Goal: Check status

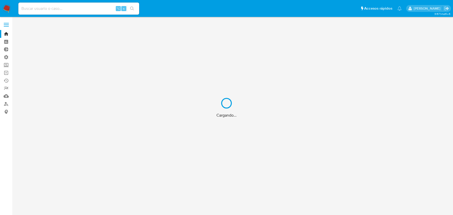
click at [54, 8] on div "Cargando..." at bounding box center [226, 107] width 453 height 215
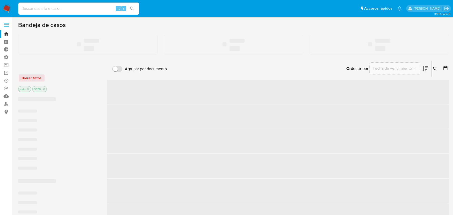
click at [50, 8] on input at bounding box center [78, 8] width 121 height 7
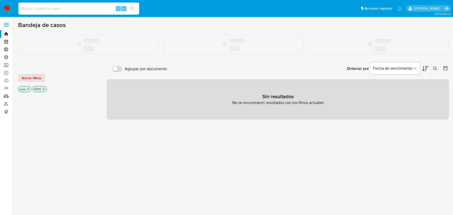
paste input "658088770"
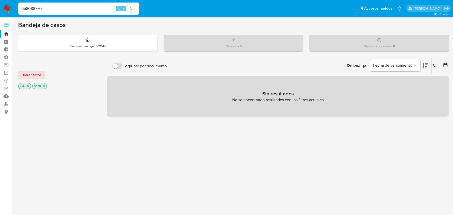
type input "658088770"
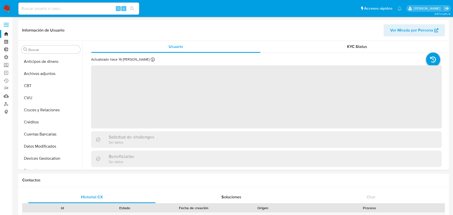
select select "10"
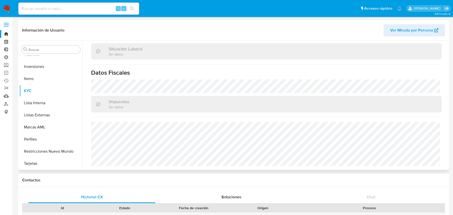
click at [409, 30] on span "Ver Mirada por Persona" at bounding box center [411, 30] width 43 height 12
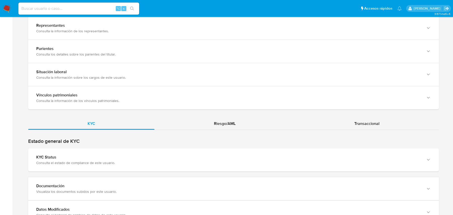
scroll to position [437, 0]
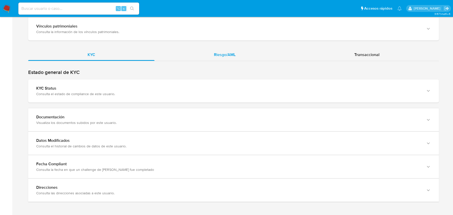
click at [236, 58] on div "Riesgo/AML" at bounding box center [225, 55] width 141 height 12
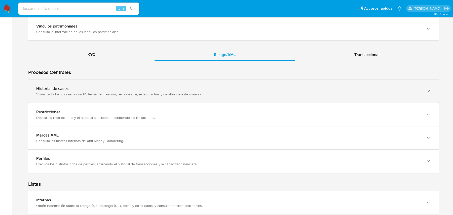
click at [171, 88] on div "Historial de casos" at bounding box center [228, 88] width 385 height 5
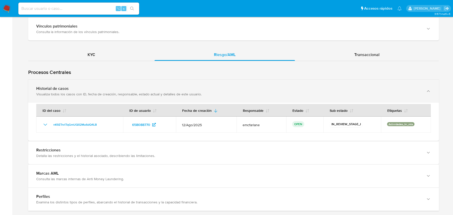
click at [167, 90] on div "Historial de casos Visualiza todos los casos con ID, fecha de creación, respons…" at bounding box center [228, 91] width 385 height 10
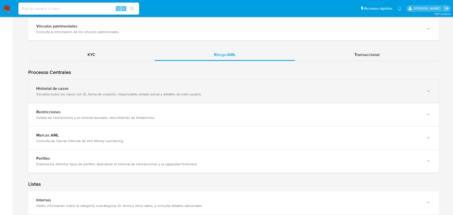
click at [167, 90] on div "Historial de casos Visualiza todos los casos con ID, fecha de creación, respons…" at bounding box center [228, 91] width 385 height 10
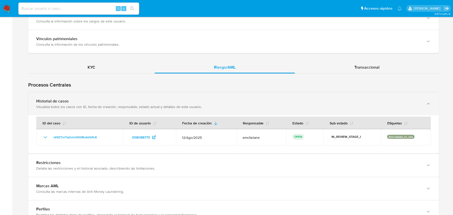
scroll to position [421, 0]
